Goal: Task Accomplishment & Management: Manage account settings

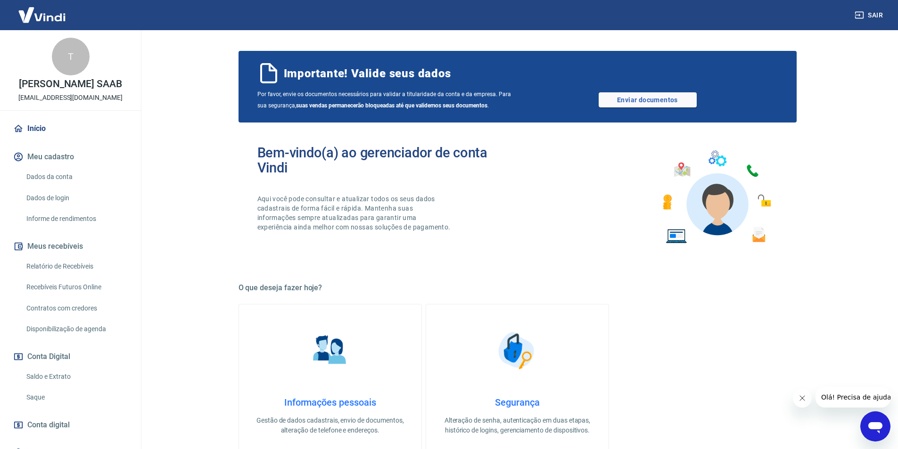
click at [34, 129] on link "Início" at bounding box center [70, 128] width 118 height 21
click at [59, 159] on button "Meu cadastro" at bounding box center [70, 157] width 118 height 21
click at [60, 134] on link "Início" at bounding box center [70, 128] width 118 height 21
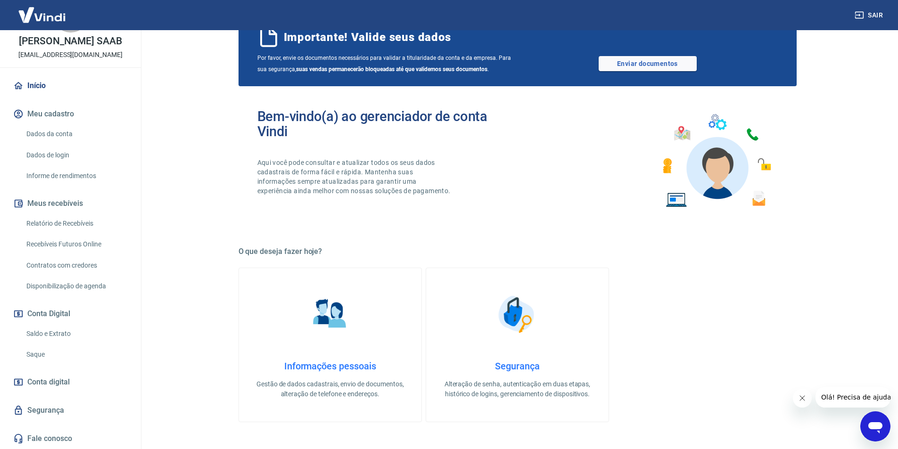
scroll to position [47, 0]
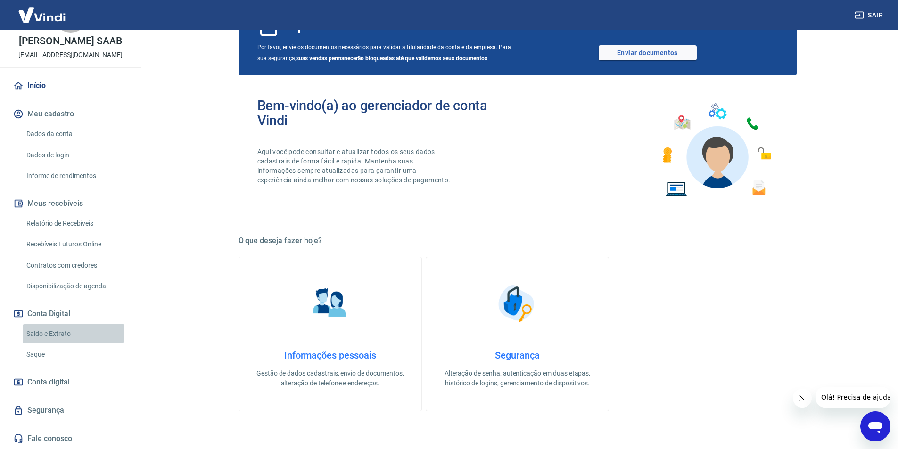
click at [48, 333] on link "Saldo e Extrato" at bounding box center [76, 333] width 107 height 19
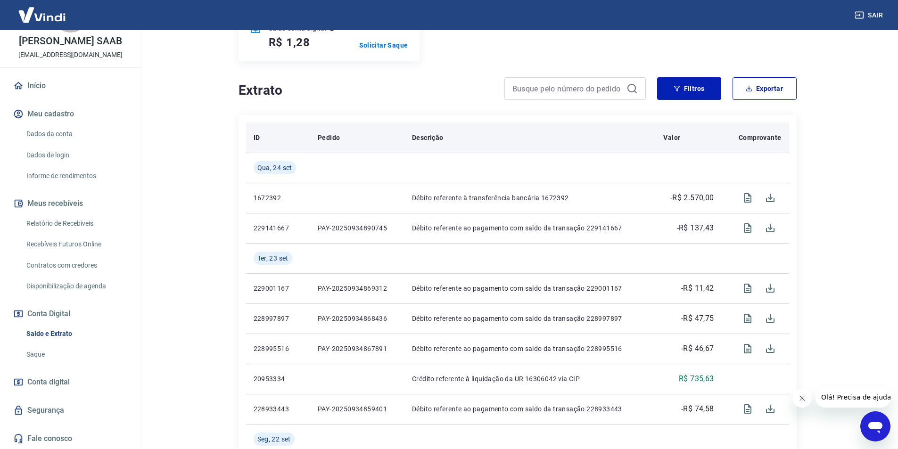
scroll to position [141, 0]
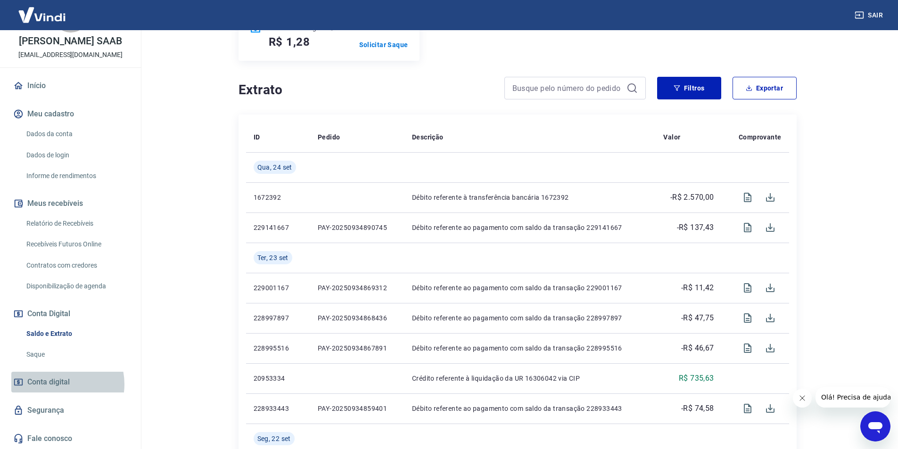
click at [56, 384] on span "Conta digital" at bounding box center [48, 382] width 42 height 13
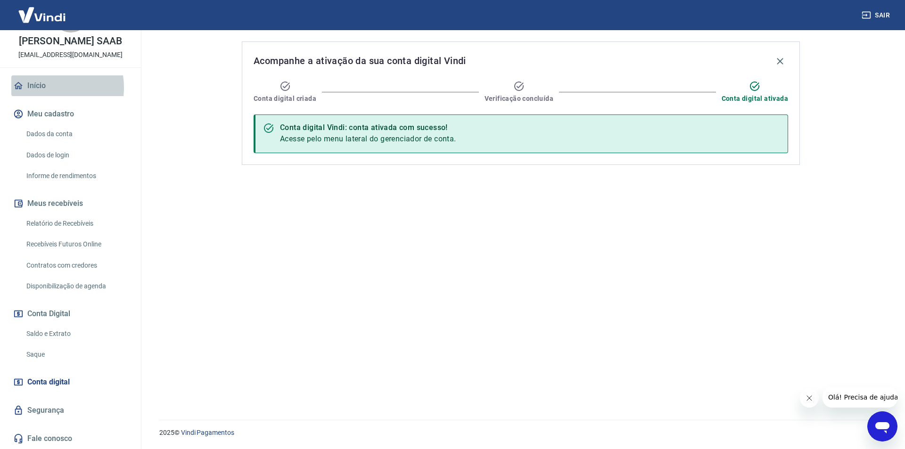
click at [39, 88] on link "Início" at bounding box center [70, 85] width 118 height 21
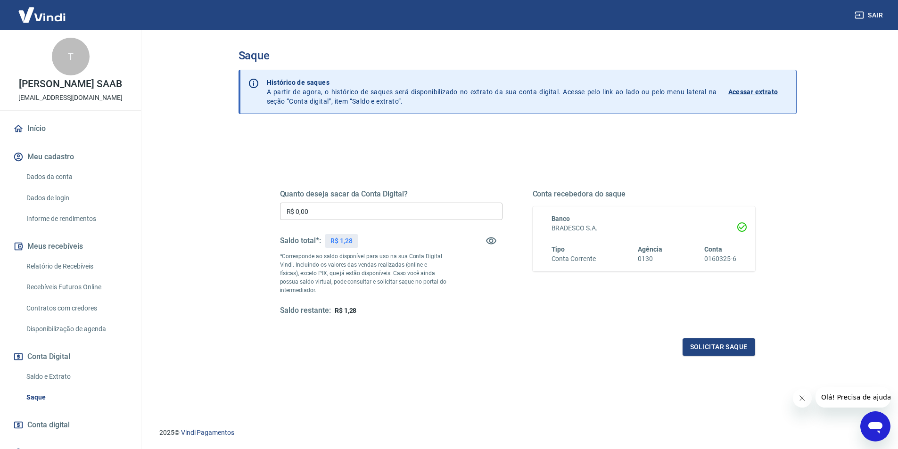
click at [63, 129] on link "Início" at bounding box center [70, 128] width 118 height 21
